Goal: Task Accomplishment & Management: Complete application form

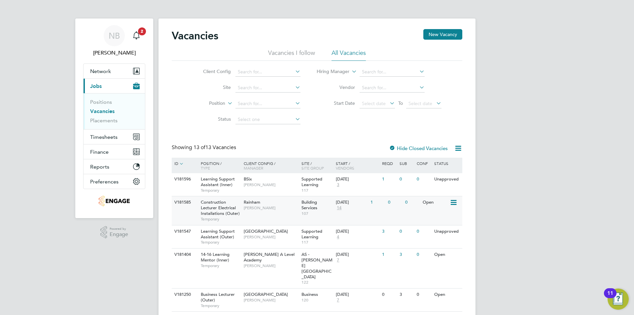
scroll to position [132, 0]
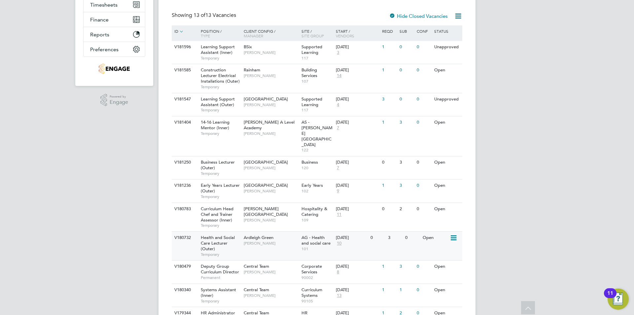
click at [263, 241] on span "[PERSON_NAME]" at bounding box center [271, 243] width 55 height 5
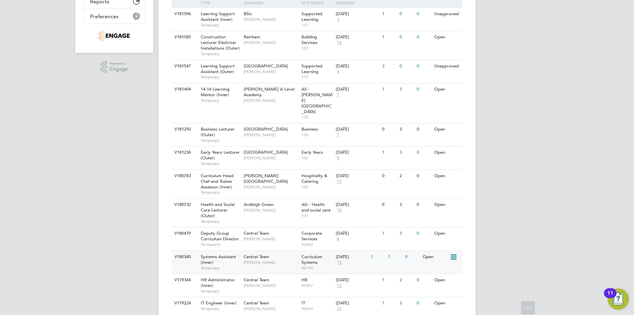
scroll to position [196, 0]
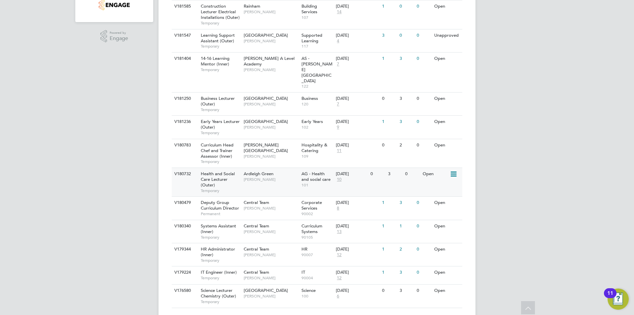
click at [242, 168] on div "Ardleigh Green [PERSON_NAME]" at bounding box center [271, 176] width 58 height 17
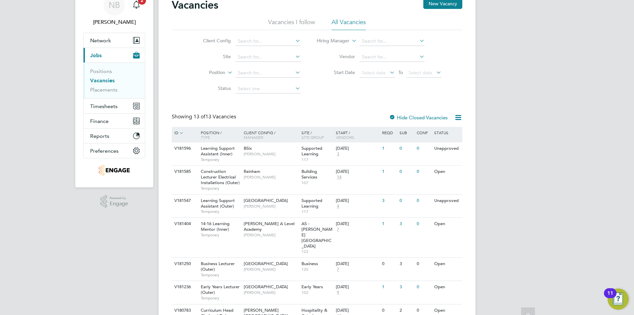
scroll to position [0, 0]
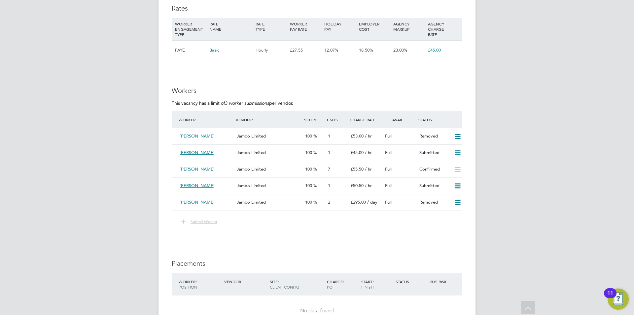
click at [204, 222] on span "Submit Worker" at bounding box center [204, 221] width 27 height 5
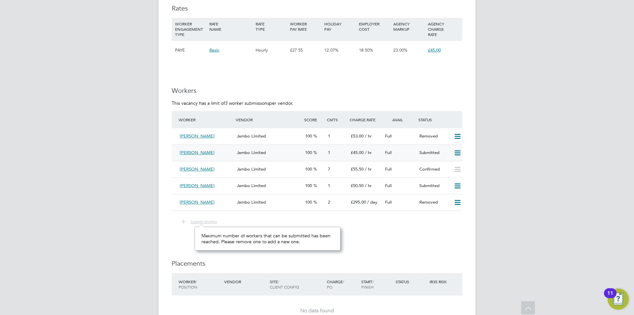
click at [267, 151] on div "Jambo Limited" at bounding box center [268, 152] width 68 height 11
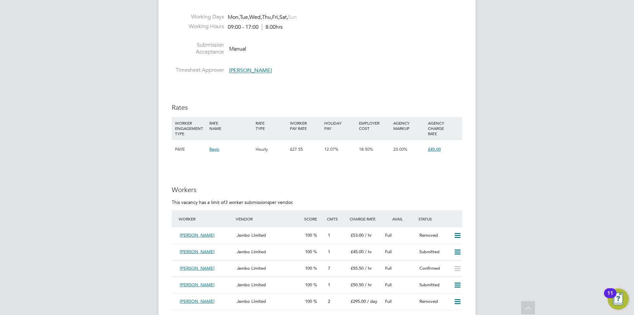
scroll to position [859, 0]
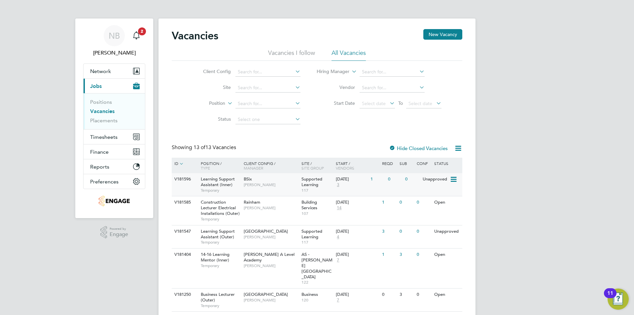
click at [272, 179] on div "BSix Rachel Johnson" at bounding box center [271, 181] width 58 height 17
drag, startPoint x: 14, startPoint y: 313, endPoint x: 121, endPoint y: 328, distance: 107.5
